Goal: Download file/media

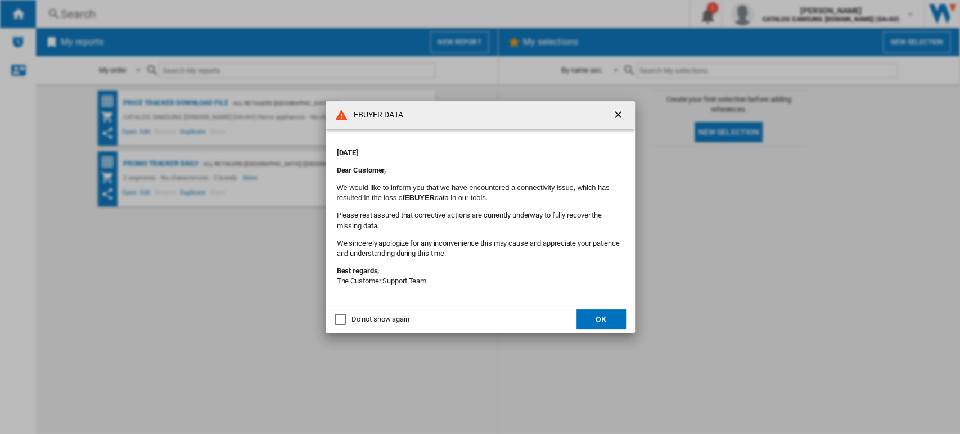
click at [619, 117] on ng-md-icon "getI18NText('BUTTONS.CLOSE_DIALOG')" at bounding box center [618, 115] width 13 height 13
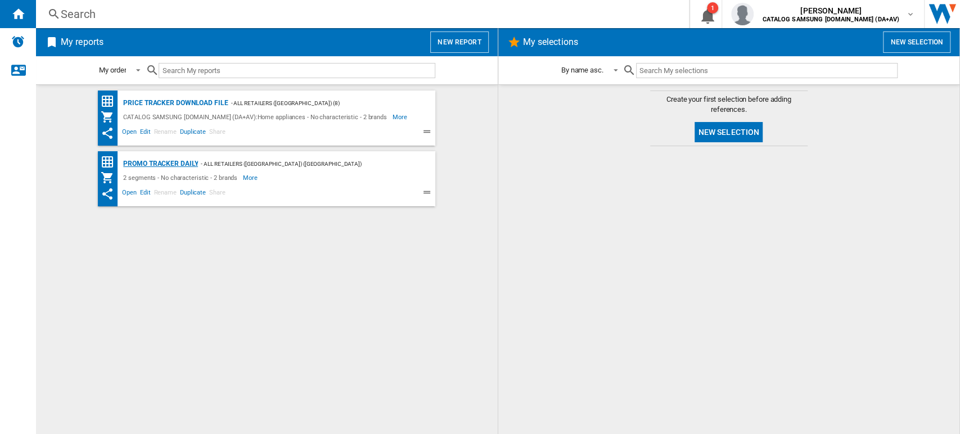
click at [139, 161] on div "Promo Tracker Daily" at bounding box center [159, 164] width 78 height 14
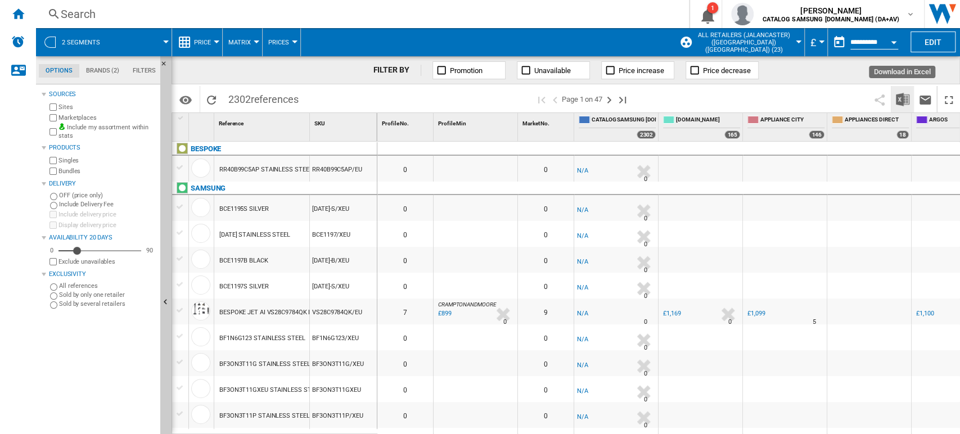
click at [900, 106] on img "Download in Excel" at bounding box center [902, 99] width 13 height 13
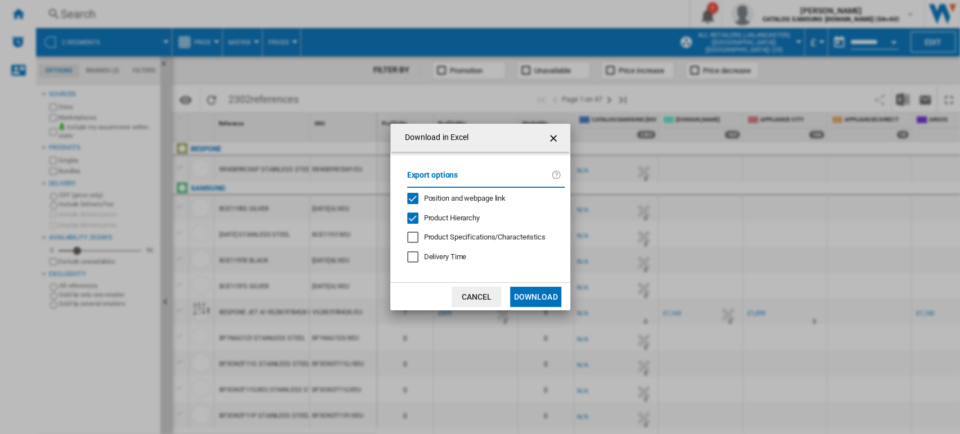
click at [550, 294] on button "Download" at bounding box center [535, 297] width 51 height 20
